Goal: Task Accomplishment & Management: Use online tool/utility

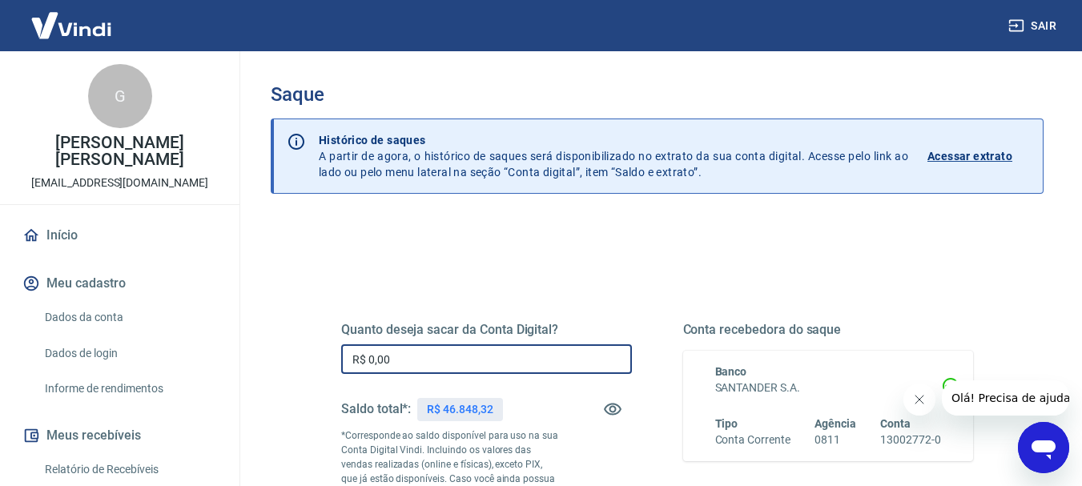
drag, startPoint x: 409, startPoint y: 362, endPoint x: 332, endPoint y: 369, distance: 77.2
click at [332, 369] on div "Quanto deseja sacar da Conta Digital? R$ 0,00 ​ Saldo total*: R$ 46.848,32 *Cor…" at bounding box center [657, 445] width 671 height 387
type input "R$ 20.000,00"
click at [623, 292] on div "Quanto deseja sacar da Conta Digital? R$ 20.000,00 ​ Saldo total*: R$ 46.848,32…" at bounding box center [657, 452] width 632 height 336
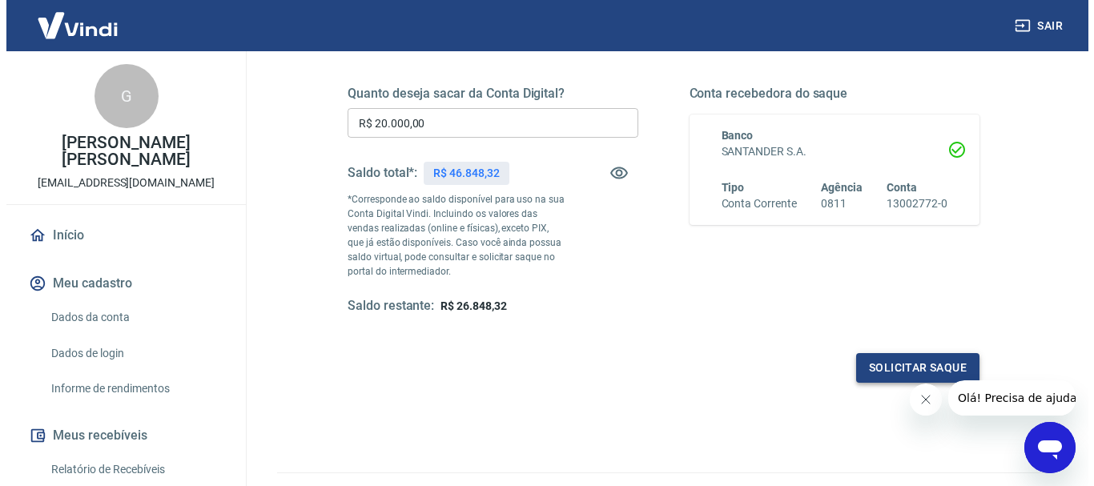
scroll to position [240, 0]
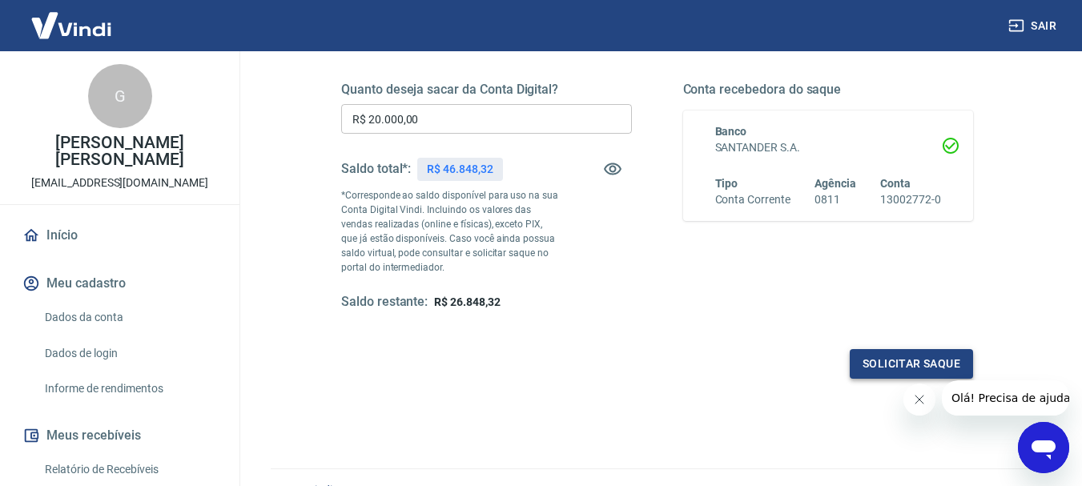
click at [854, 363] on button "Solicitar saque" at bounding box center [911, 364] width 123 height 30
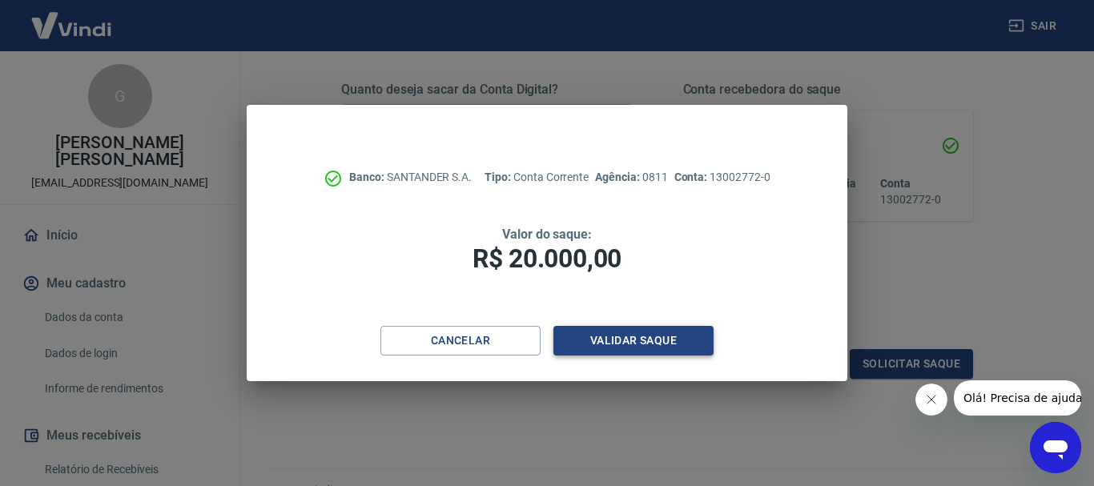
click at [607, 342] on button "Validar saque" at bounding box center [634, 341] width 160 height 30
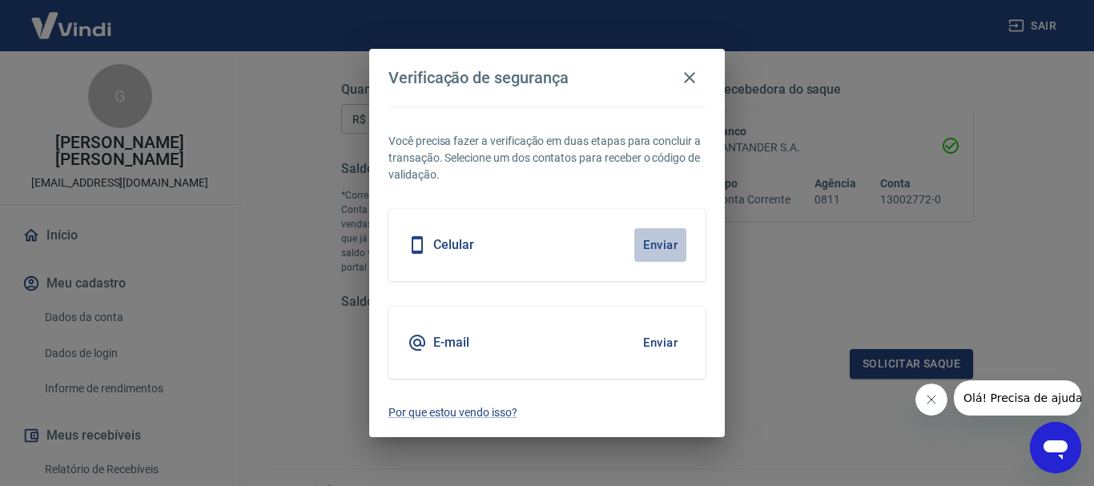
click at [656, 246] on button "Enviar" at bounding box center [661, 245] width 52 height 34
click at [927, 402] on icon "Fechar mensagem da empresa" at bounding box center [931, 399] width 13 height 13
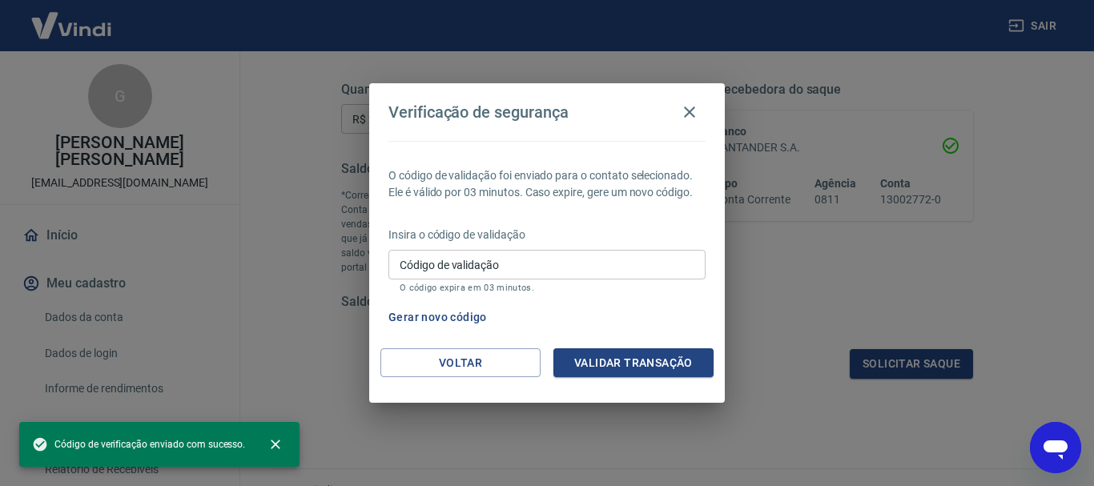
click at [602, 256] on input "Código de validação" at bounding box center [547, 265] width 317 height 30
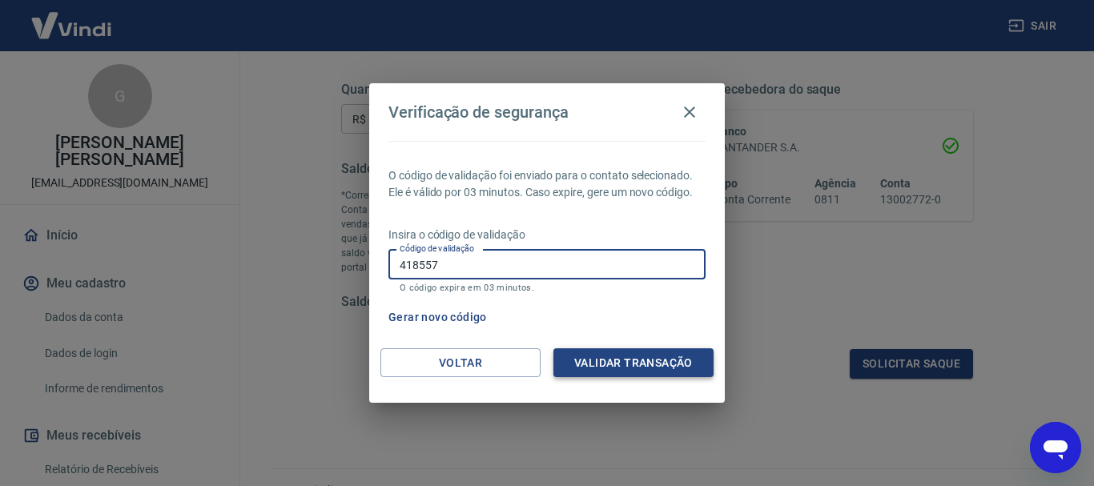
type input "418557"
click at [657, 365] on button "Validar transação" at bounding box center [634, 364] width 160 height 30
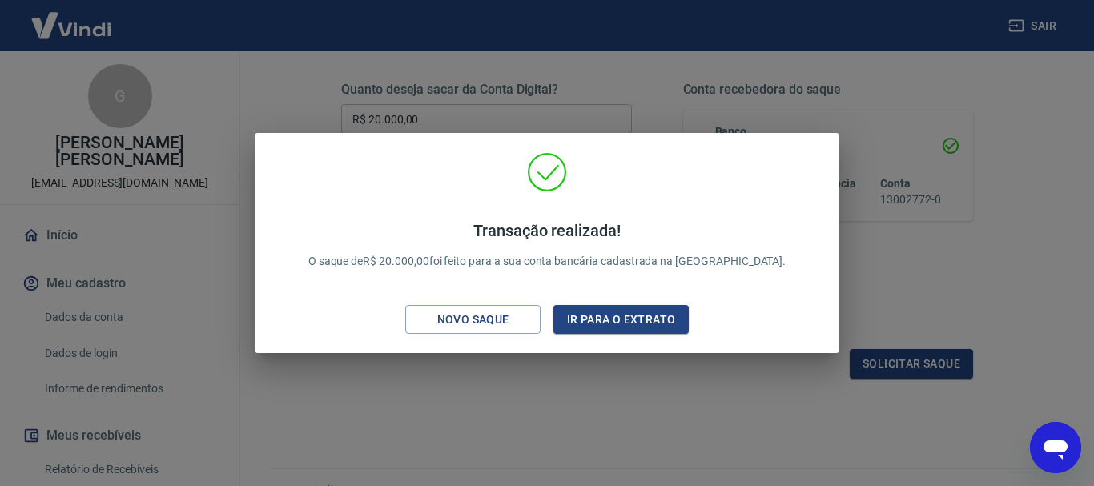
click at [710, 405] on div "Transação realizada! O saque de R$ 20.000,00 foi feito para a sua conta bancári…" at bounding box center [547, 243] width 1094 height 486
